Goal: Information Seeking & Learning: Find specific fact

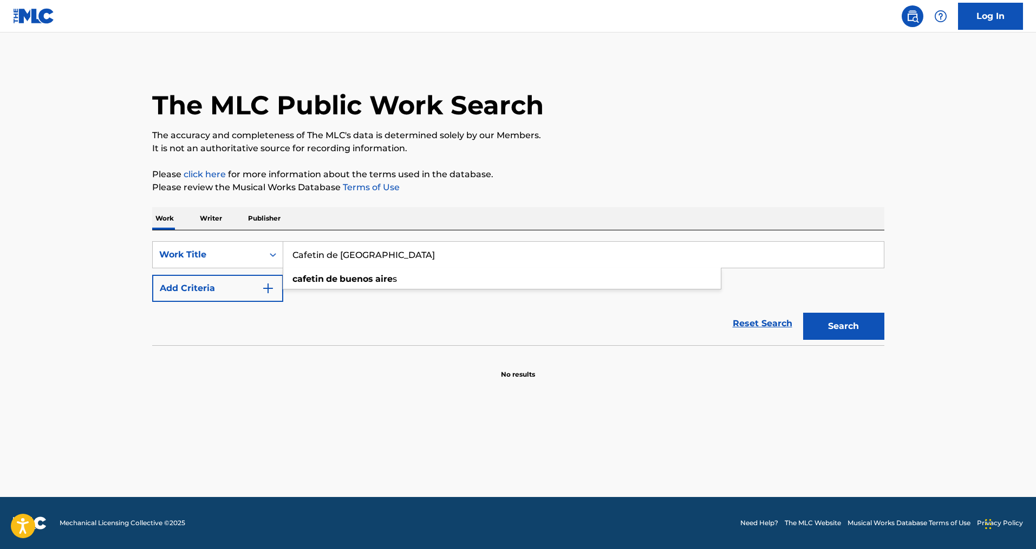
type input "Cafetin de [GEOGRAPHIC_DATA]"
click at [803, 312] on button "Search" at bounding box center [843, 325] width 81 height 27
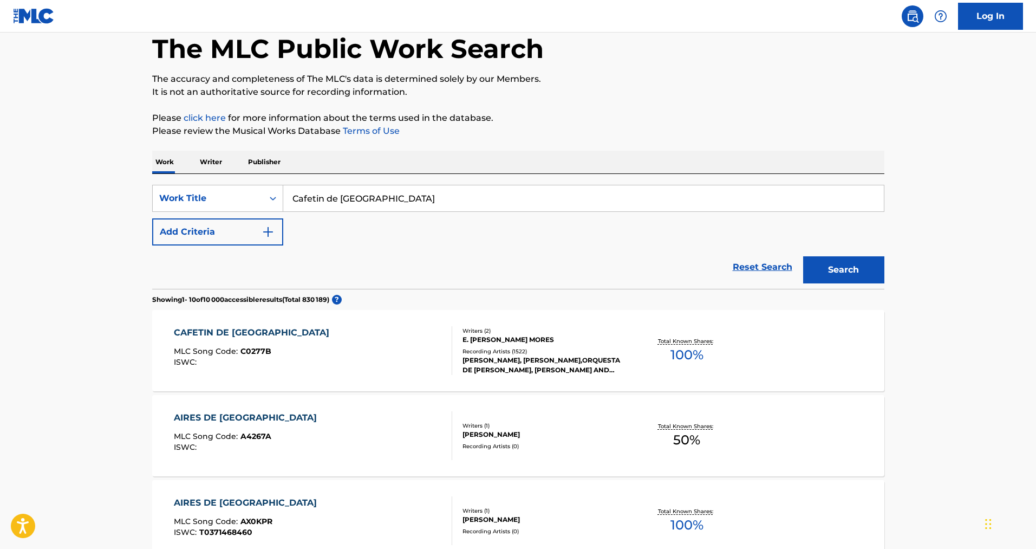
scroll to position [108, 0]
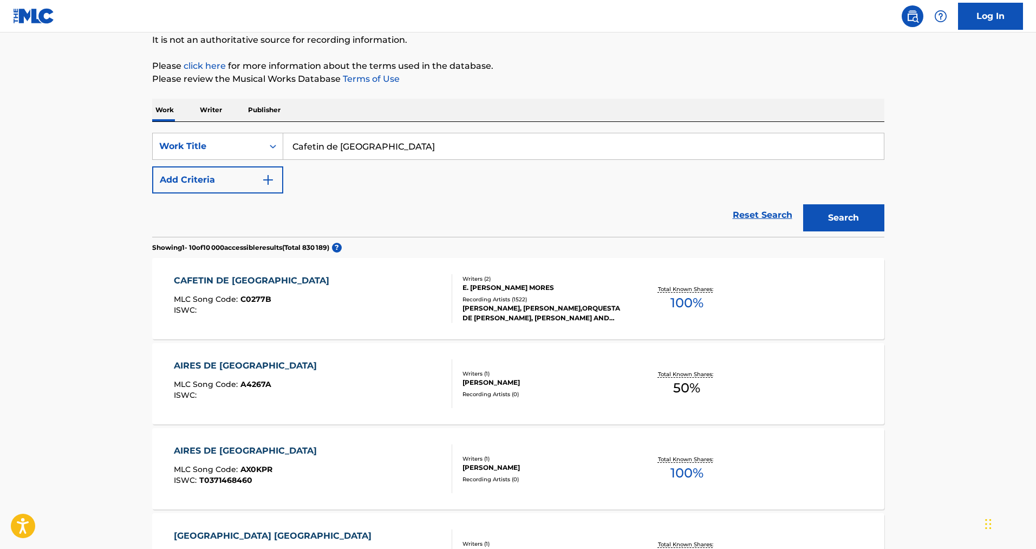
click at [292, 277] on div "CAFETIN DE [GEOGRAPHIC_DATA]" at bounding box center [254, 280] width 161 height 13
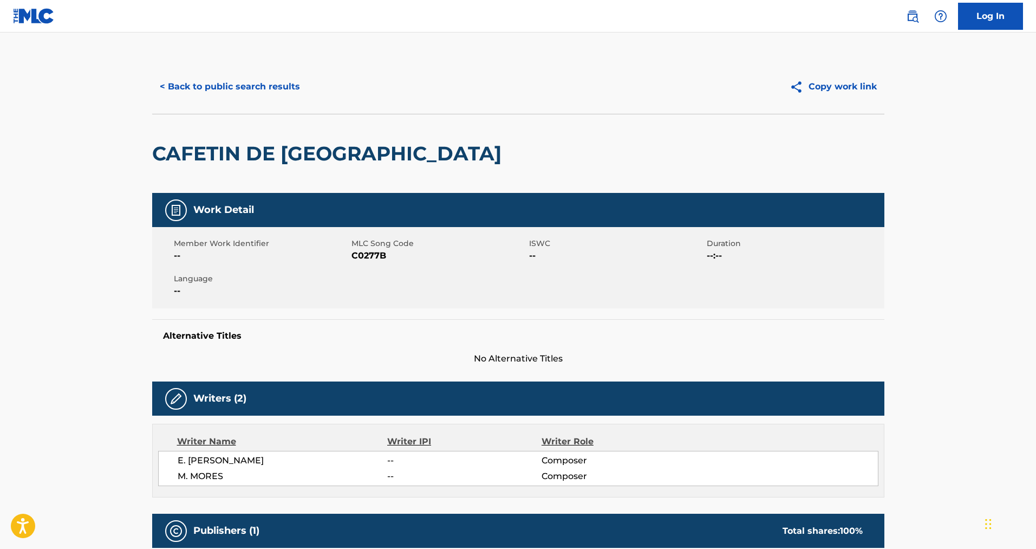
click at [367, 259] on span "C0277B" at bounding box center [438, 255] width 175 height 13
copy span "C0277B"
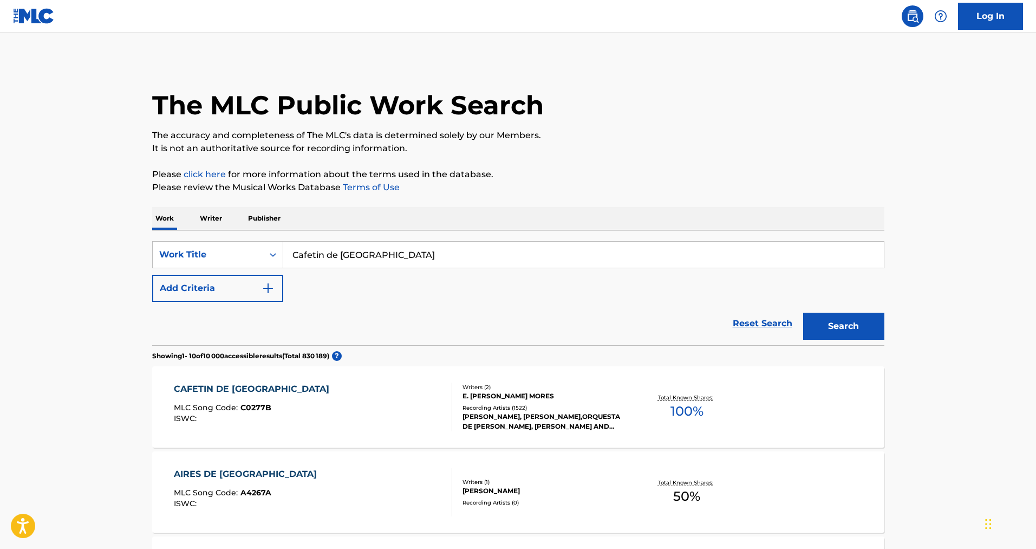
scroll to position [108, 0]
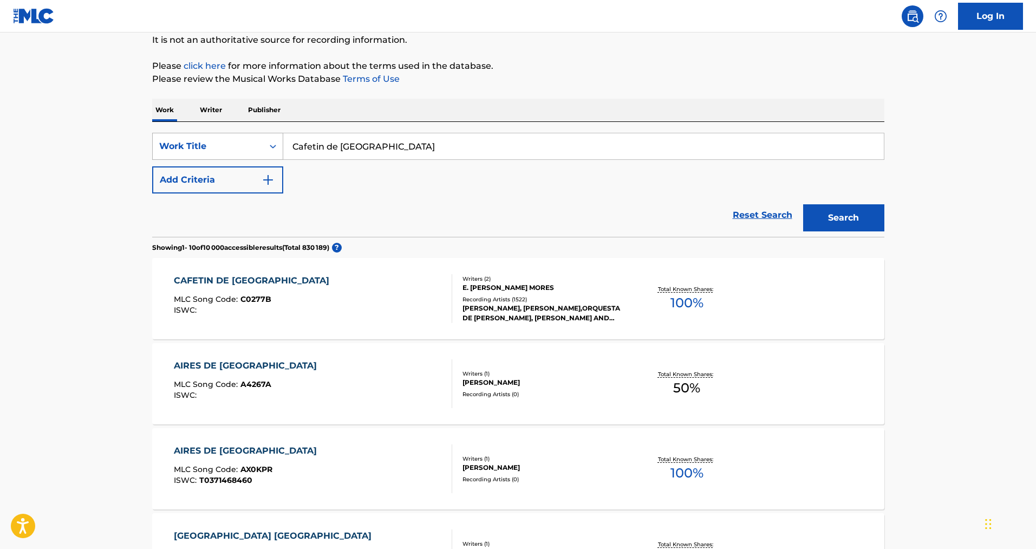
drag, startPoint x: 408, startPoint y: 145, endPoint x: 244, endPoint y: 142, distance: 164.1
click at [244, 142] on div "SearchWithCriteria0d9284b8-b436-49c8-8a9f-0203a1bb8460 Work Title Cafetin de [G…" at bounding box center [518, 146] width 732 height 27
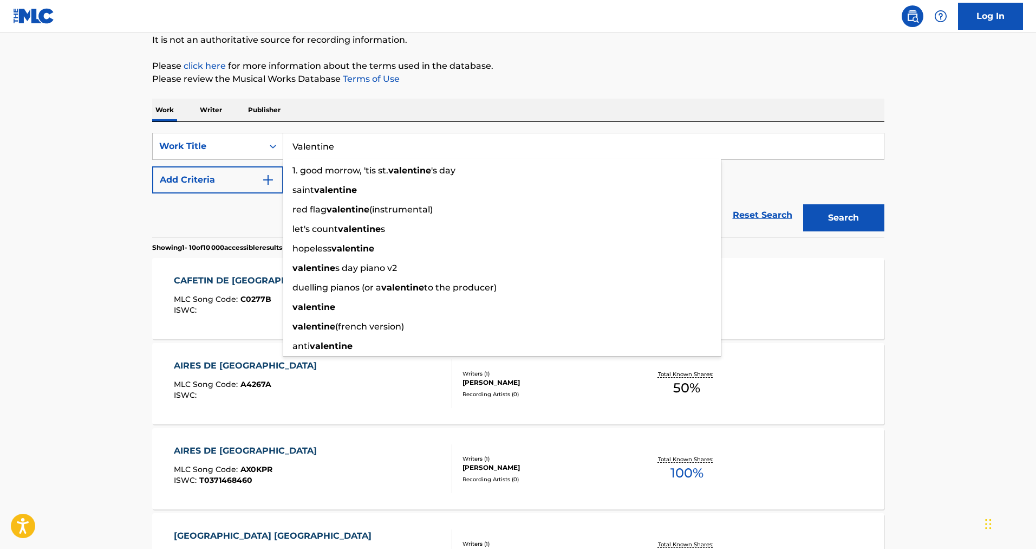
type input "Valentine"
click at [170, 185] on button "Add Criteria" at bounding box center [217, 179] width 131 height 27
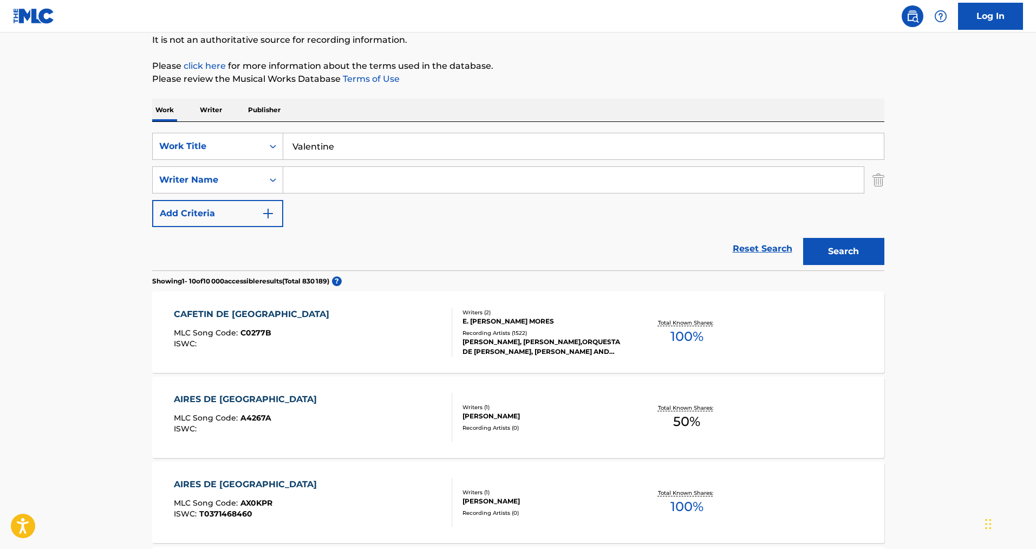
click at [406, 168] on input "Search Form" at bounding box center [573, 180] width 581 height 26
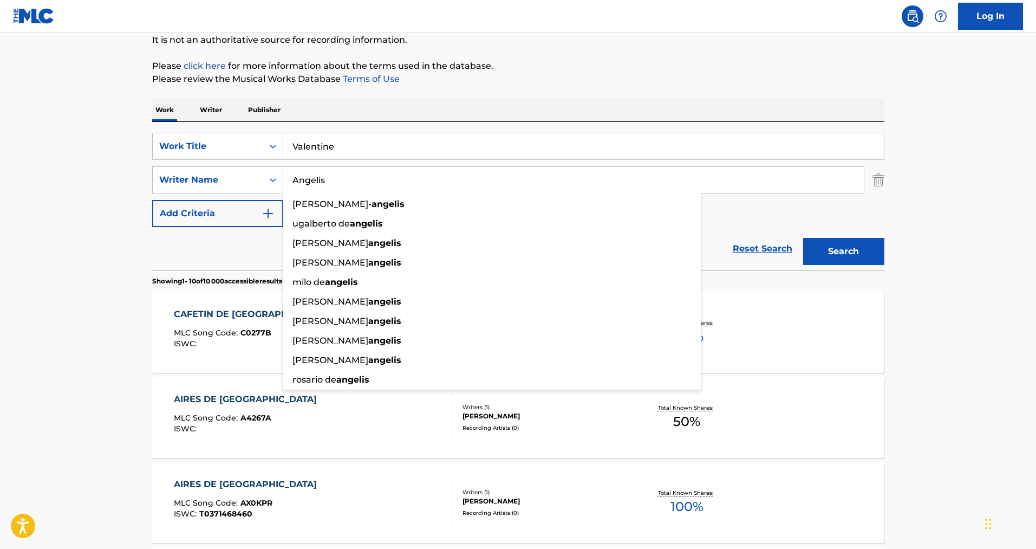
type input "Angelis"
click at [803, 238] on button "Search" at bounding box center [843, 251] width 81 height 27
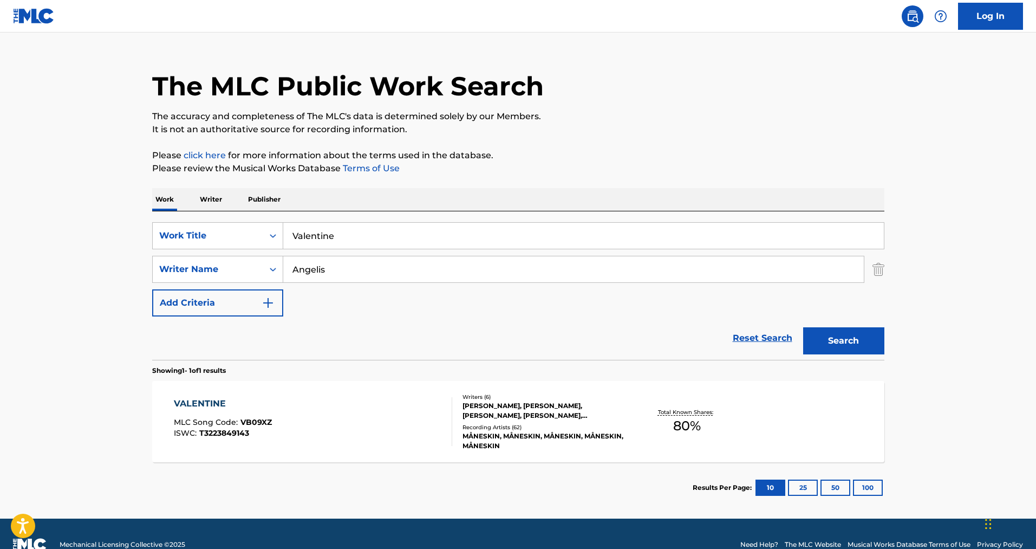
scroll to position [41, 0]
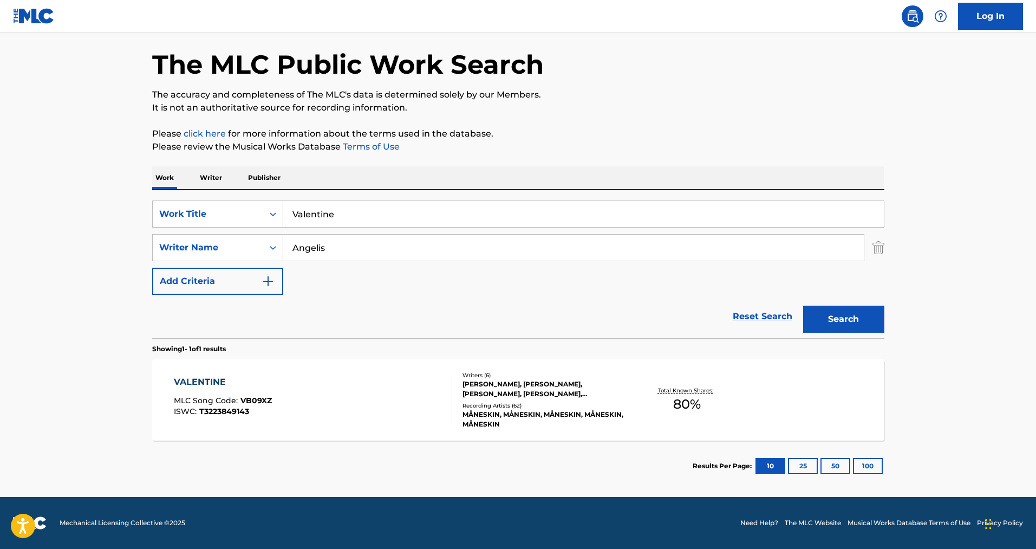
click at [493, 388] on div "[PERSON_NAME], [PERSON_NAME], [PERSON_NAME], [PERSON_NAME], [PERSON_NAME], [PER…" at bounding box center [545, 388] width 164 height 19
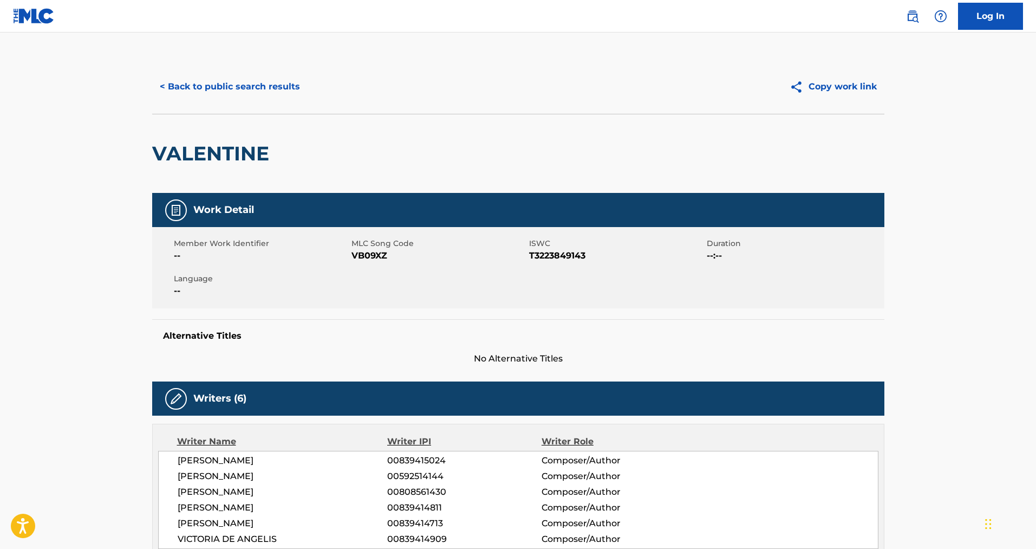
click at [365, 257] on span "VB09XZ" at bounding box center [438, 255] width 175 height 13
copy span "VB09XZ"
